Goal: Information Seeking & Learning: Understand process/instructions

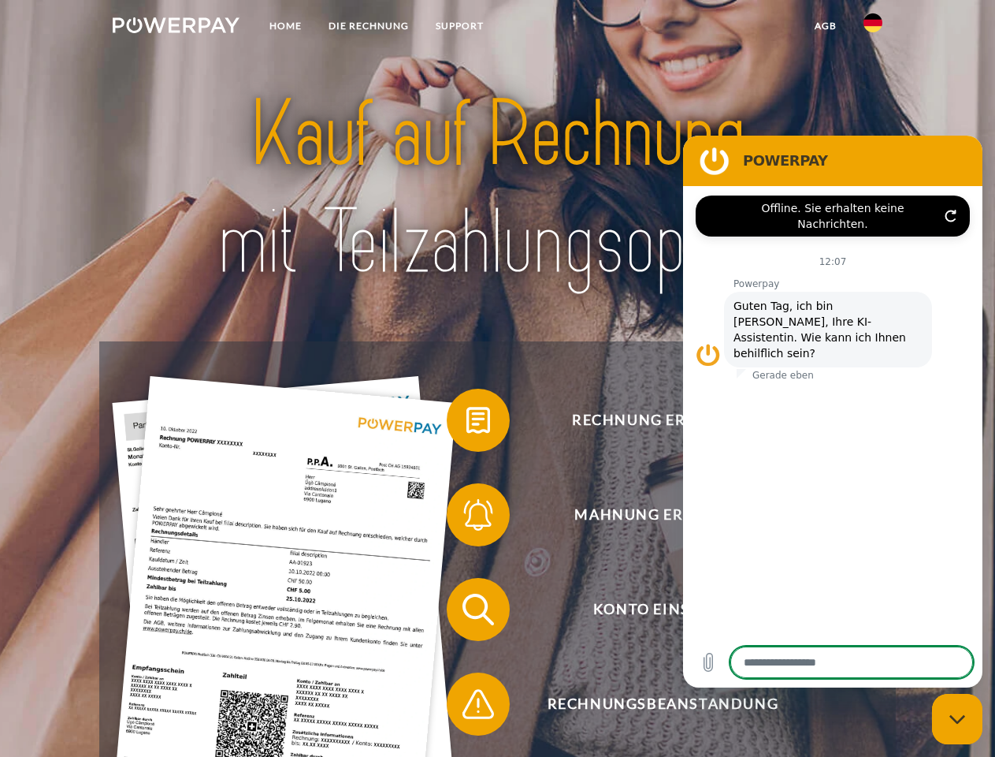
click at [176, 28] on img at bounding box center [176, 25] width 127 height 16
click at [873, 28] on img at bounding box center [873, 22] width 19 height 19
click at [825, 26] on link "agb" at bounding box center [825, 26] width 49 height 28
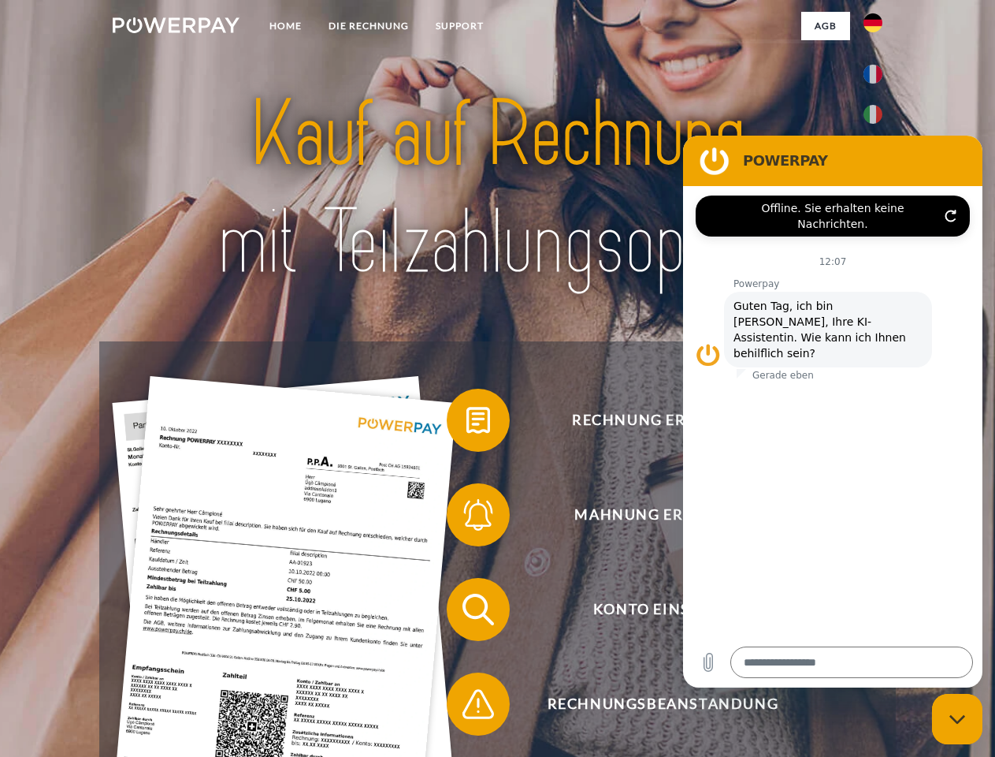
click at [467, 423] on span at bounding box center [454, 420] width 79 height 79
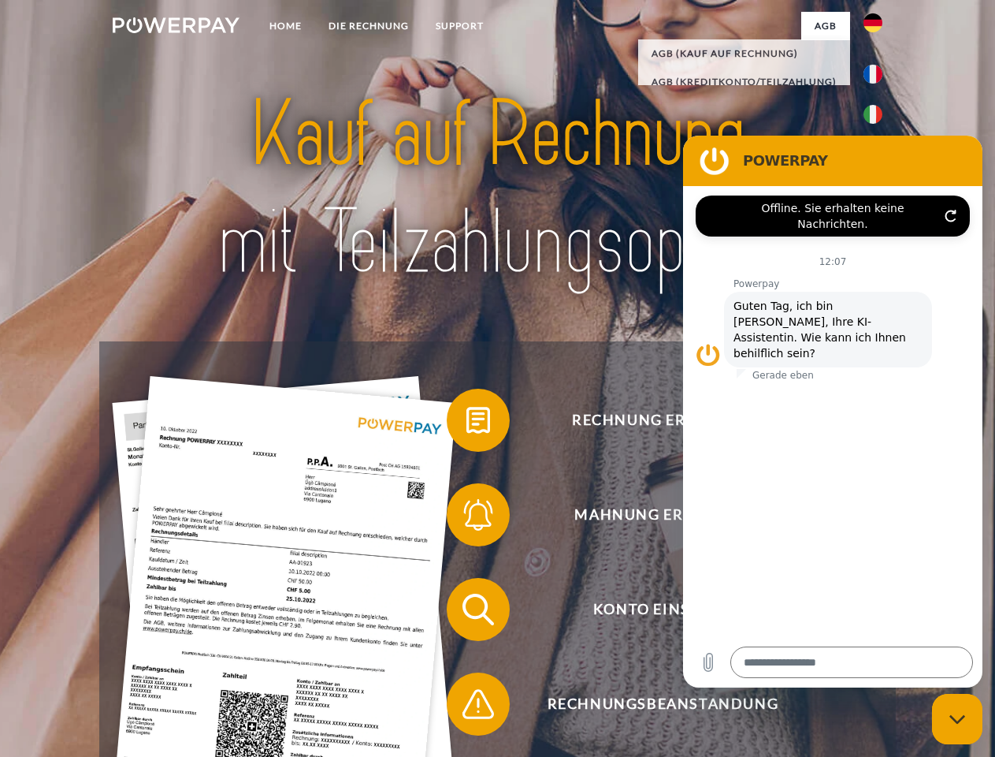
click at [467, 518] on span at bounding box center [454, 514] width 79 height 79
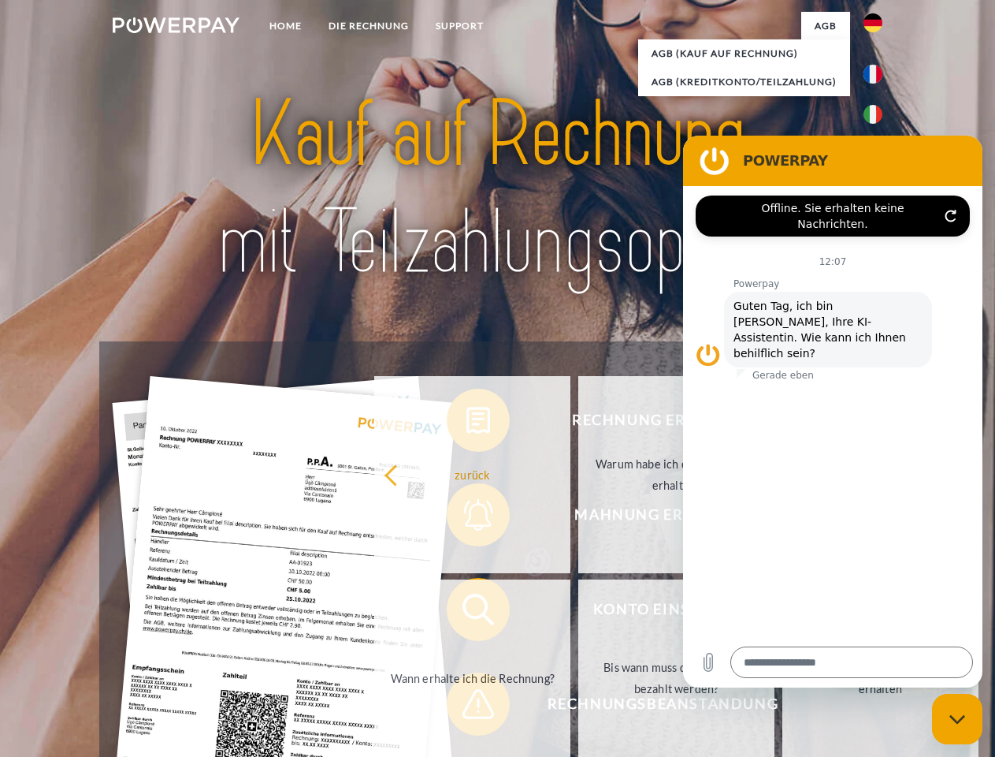
click at [578, 612] on link "Bis wann muss die Rechnung bezahlt werden?" at bounding box center [676, 677] width 196 height 197
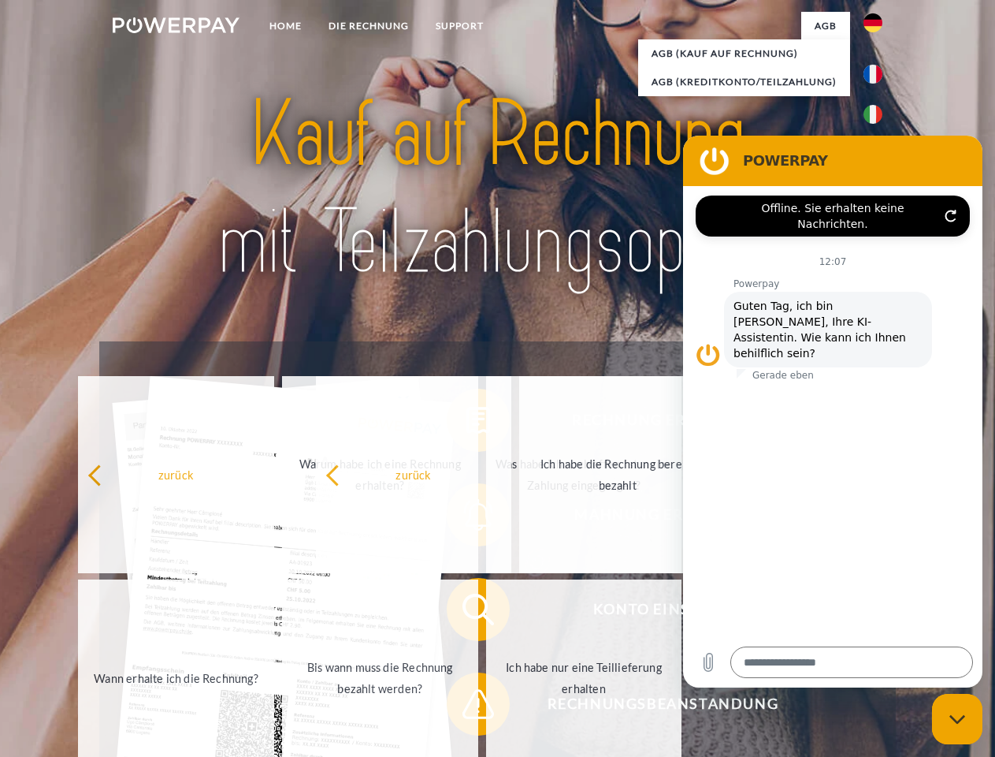
click at [467, 707] on span at bounding box center [454, 703] width 79 height 79
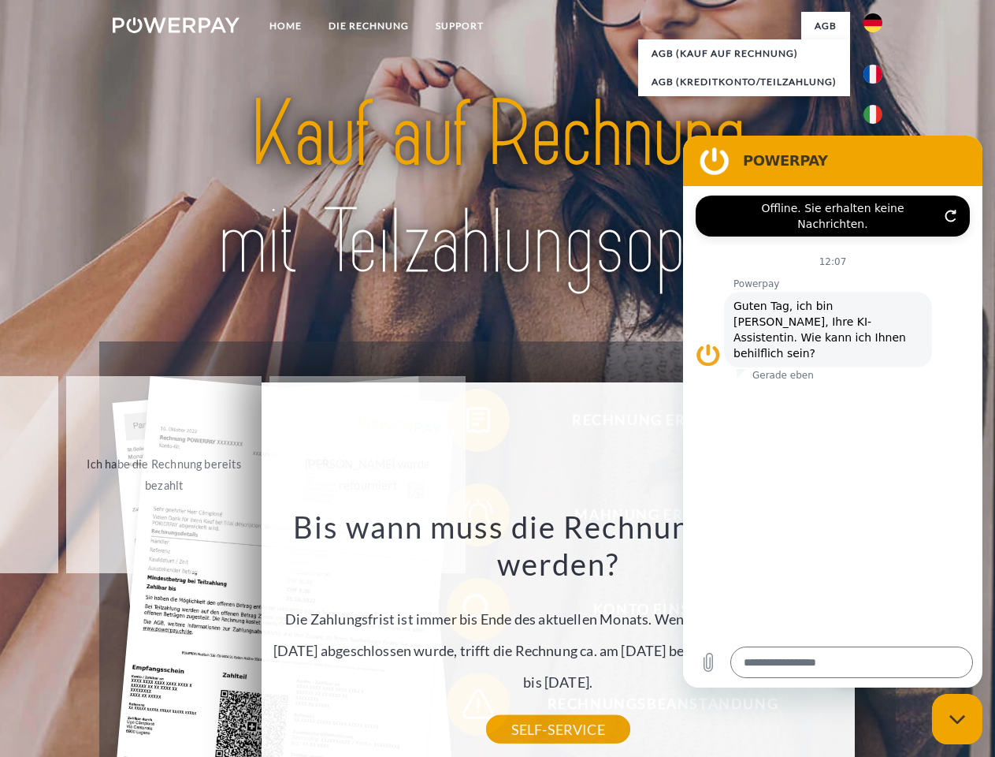
click at [957, 719] on icon "Messaging-Fenster schließen" at bounding box center [958, 719] width 17 height 10
type textarea "*"
